Goal: Task Accomplishment & Management: Manage account settings

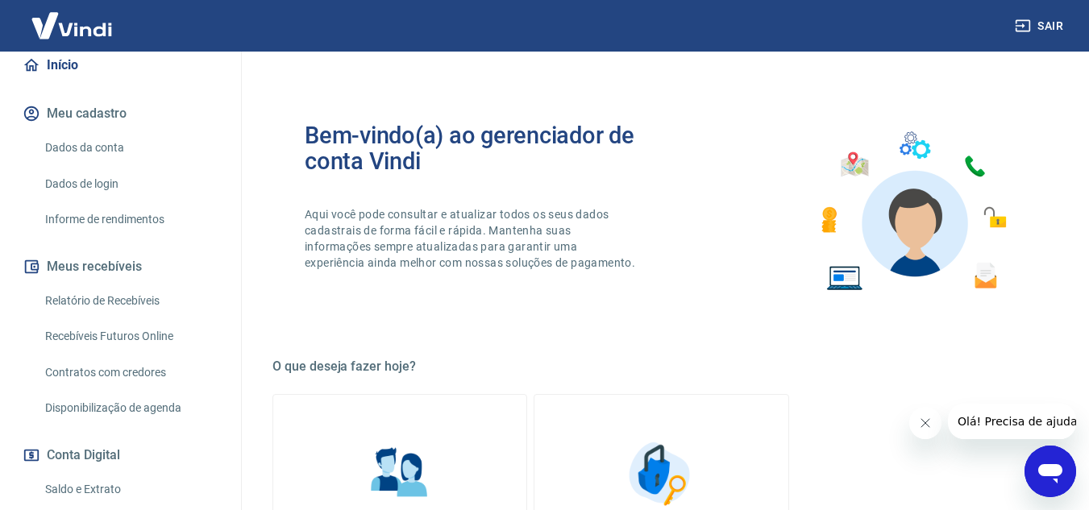
scroll to position [161, 0]
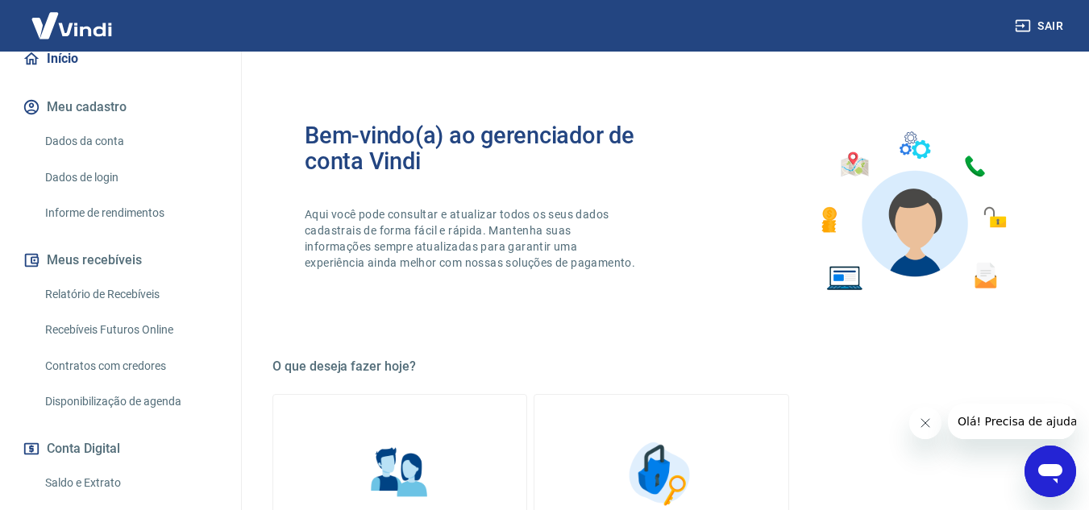
click at [48, 28] on img at bounding box center [71, 25] width 105 height 49
click at [60, 28] on img at bounding box center [71, 25] width 105 height 49
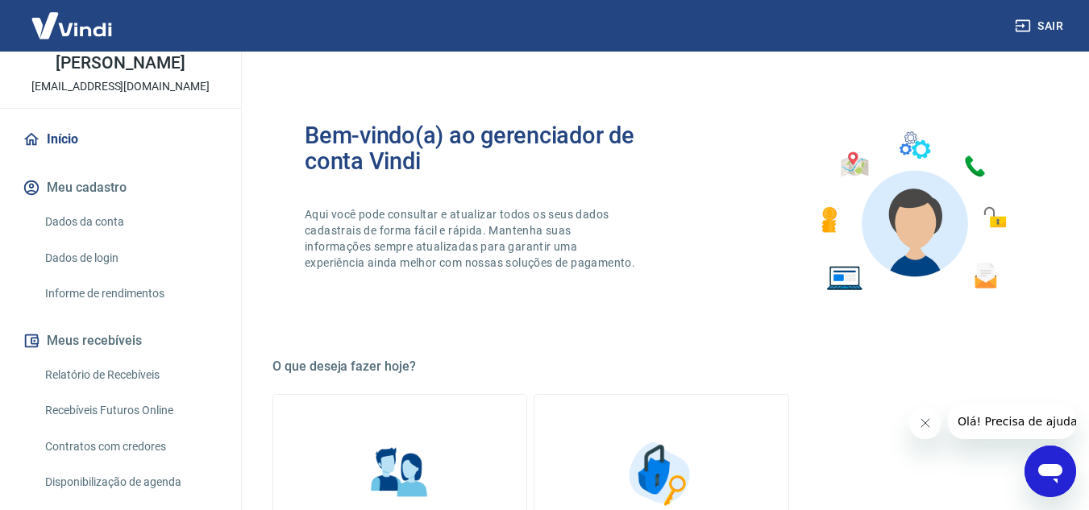
scroll to position [0, 0]
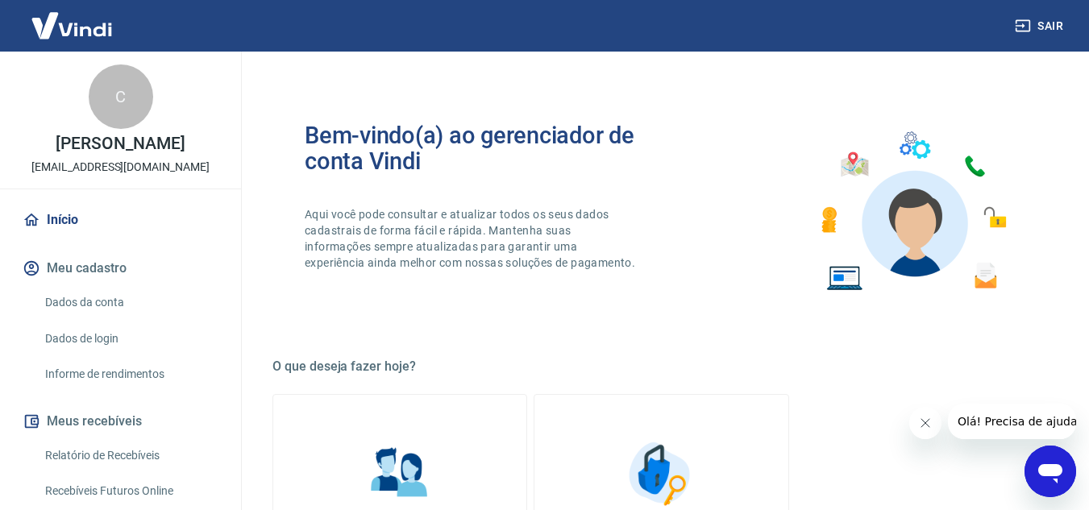
click at [112, 132] on div "C [PERSON_NAME] [EMAIL_ADDRESS][DOMAIN_NAME]" at bounding box center [120, 120] width 241 height 137
click at [85, 211] on link "Início" at bounding box center [120, 219] width 202 height 35
click at [45, 218] on link "Início" at bounding box center [120, 219] width 202 height 35
click at [89, 120] on div "C [PERSON_NAME] [EMAIL_ADDRESS][DOMAIN_NAME]" at bounding box center [120, 120] width 241 height 137
click at [95, 26] on img at bounding box center [71, 25] width 105 height 49
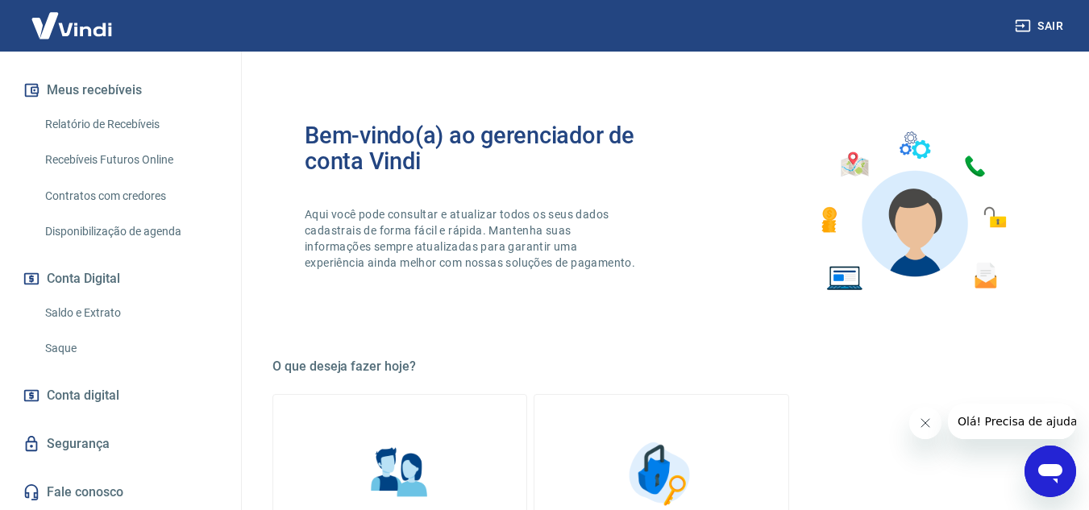
click at [85, 32] on img at bounding box center [71, 25] width 105 height 49
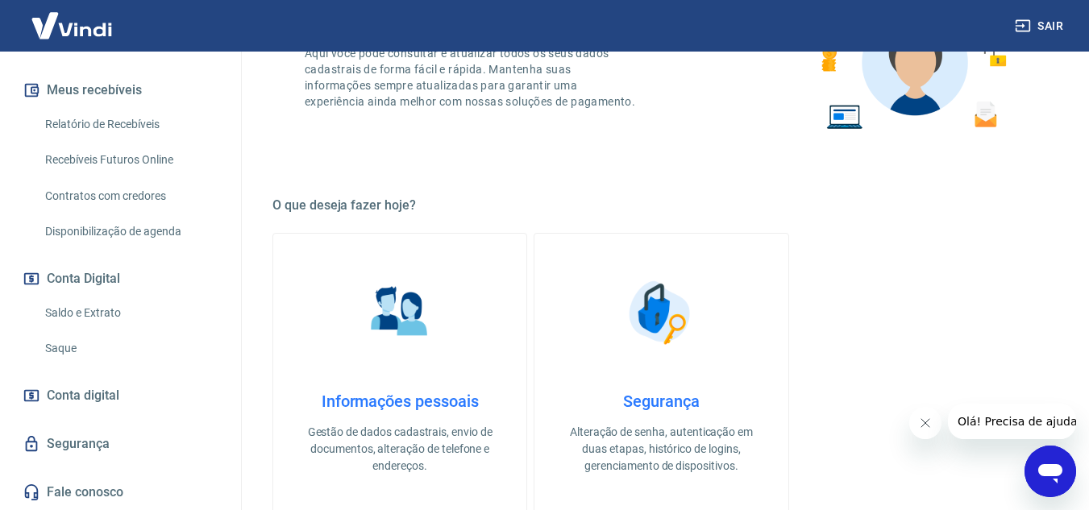
click at [115, 12] on img at bounding box center [71, 25] width 105 height 49
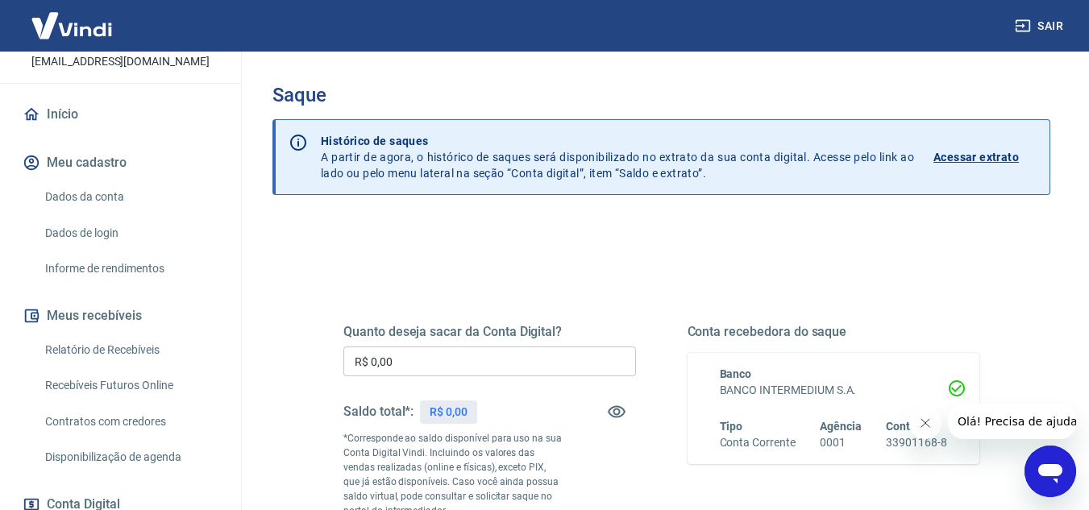
scroll to position [322, 0]
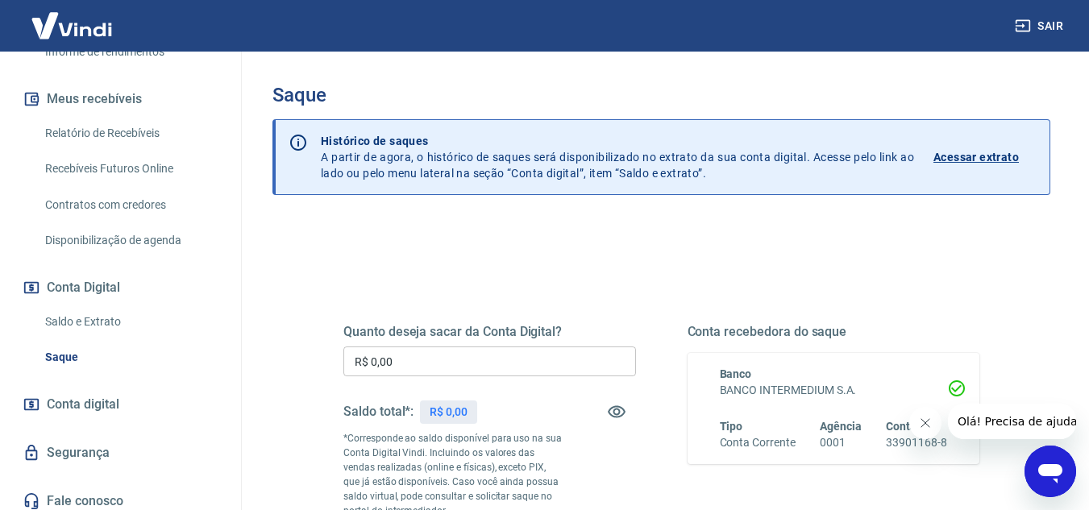
click at [94, 326] on link "Saldo e Extrato" at bounding box center [130, 322] width 183 height 33
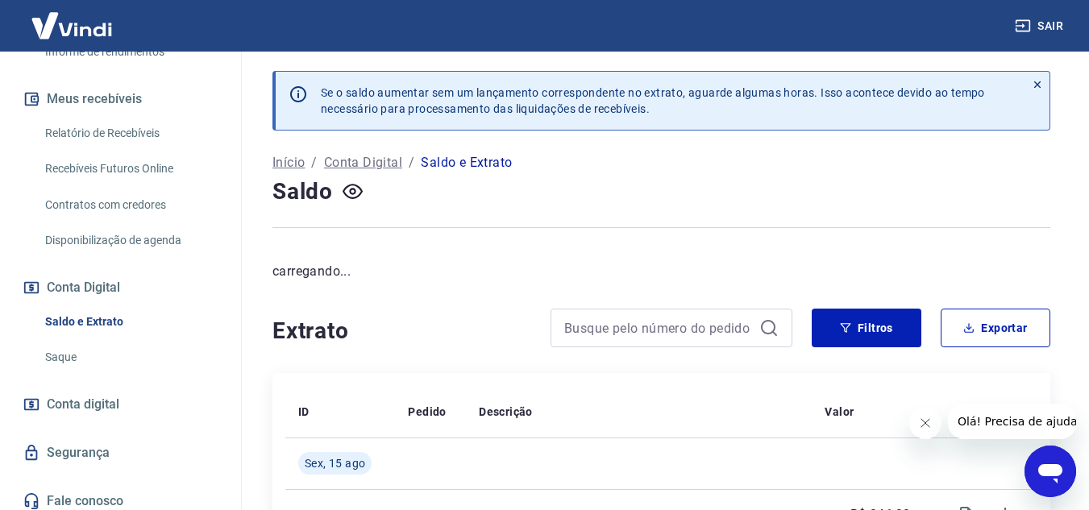
scroll to position [81, 0]
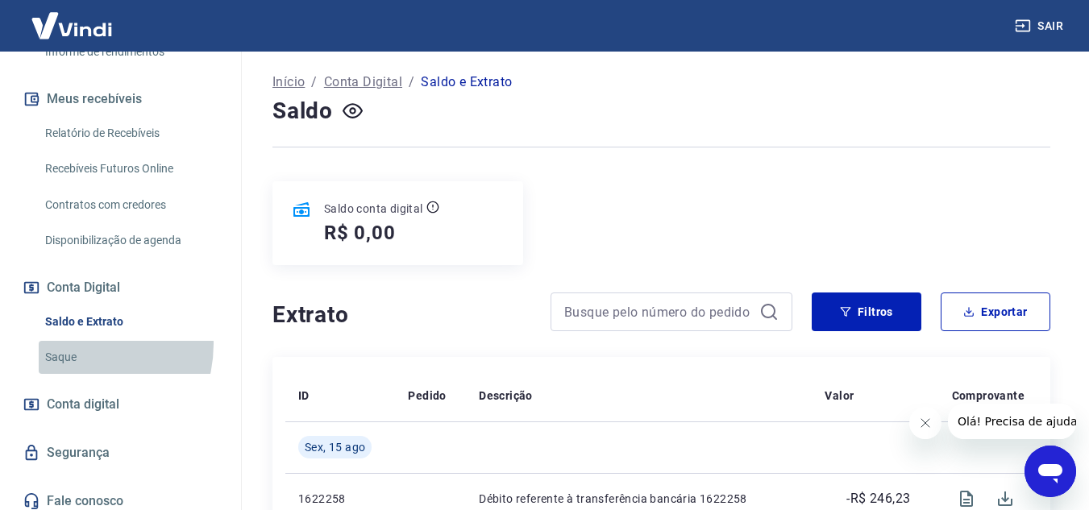
click at [73, 344] on link "Saque" at bounding box center [130, 357] width 183 height 33
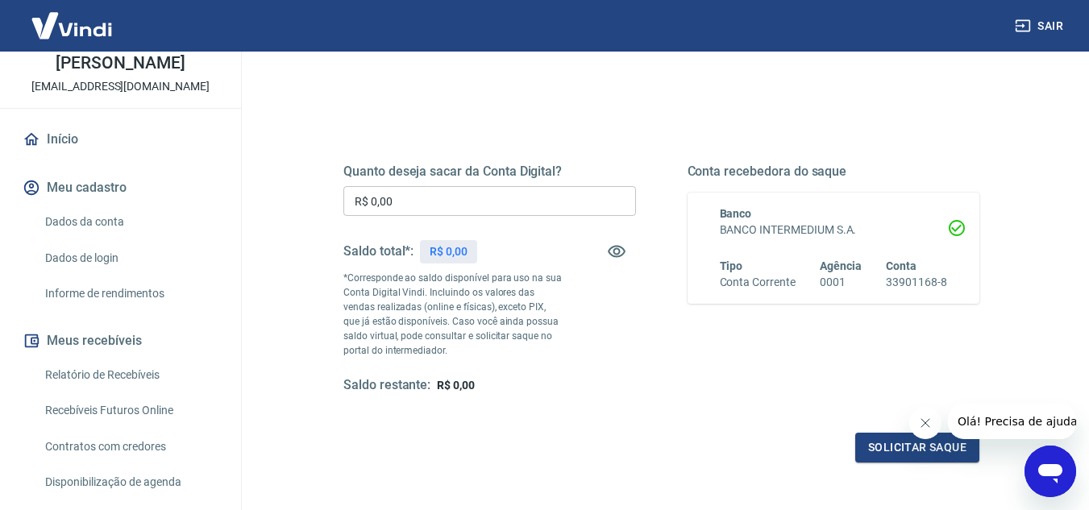
scroll to position [161, 0]
